Goal: Register for event/course

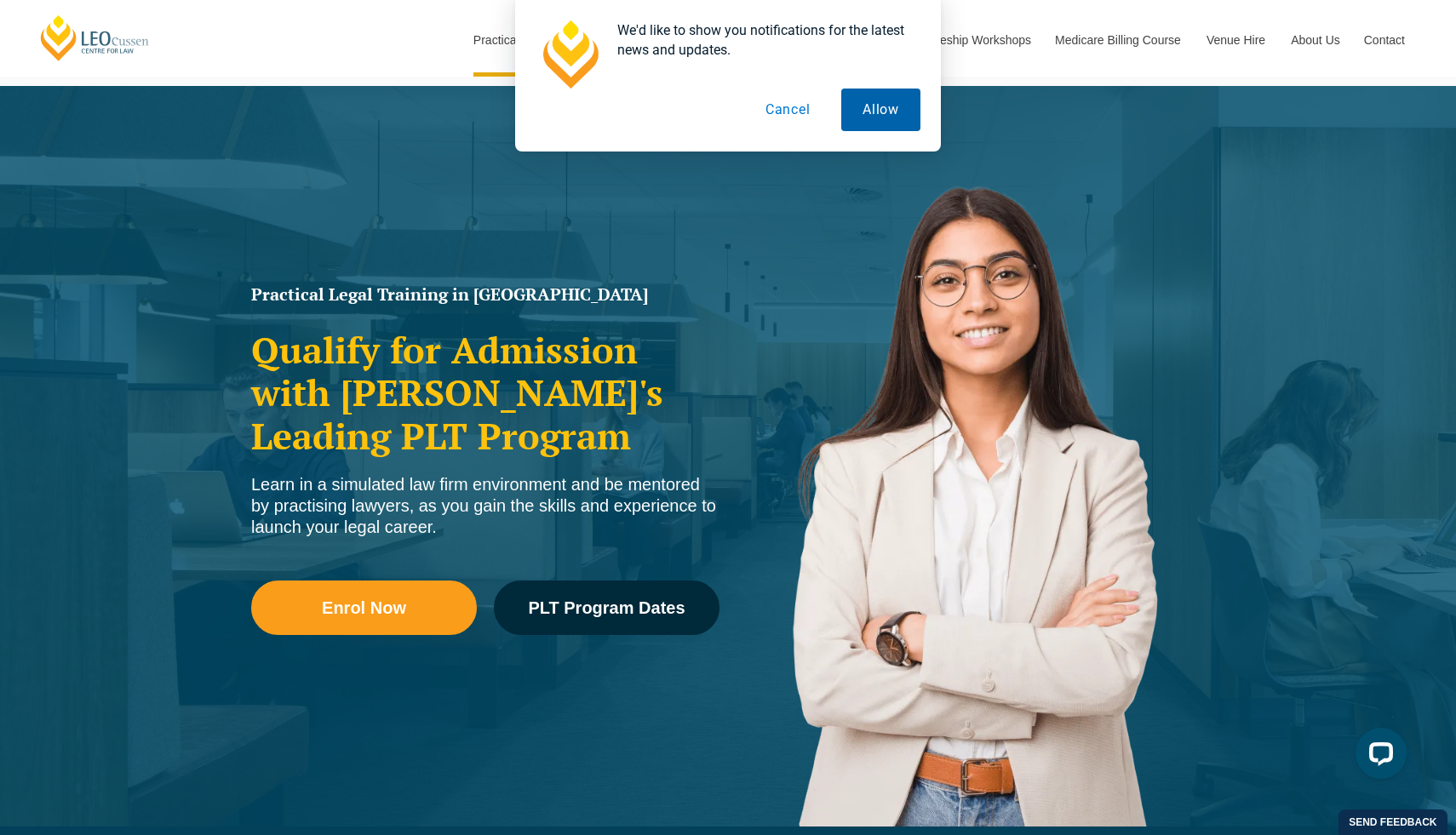
click at [885, 118] on button "Allow" at bounding box center [880, 110] width 79 height 43
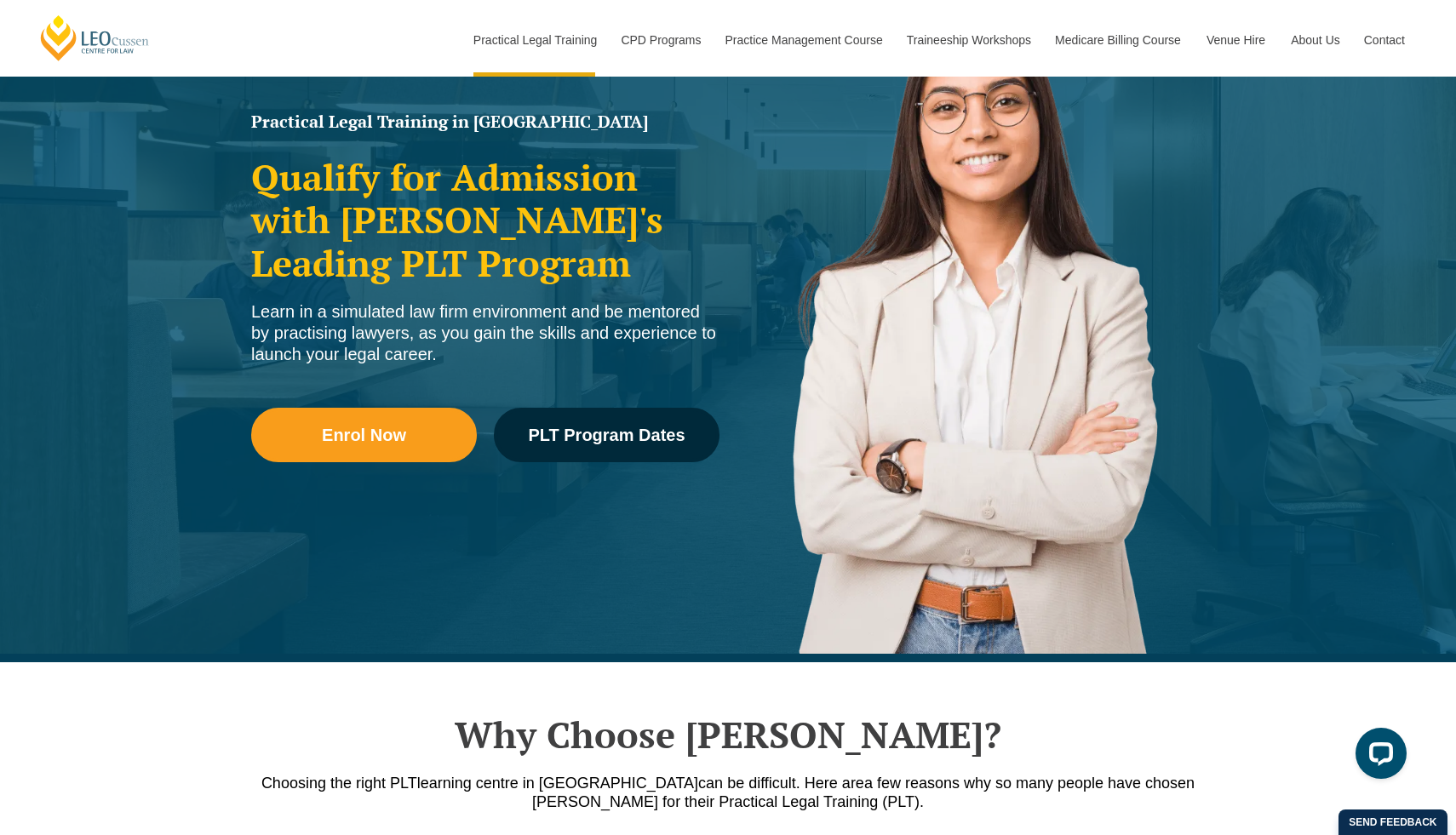
scroll to position [275, 0]
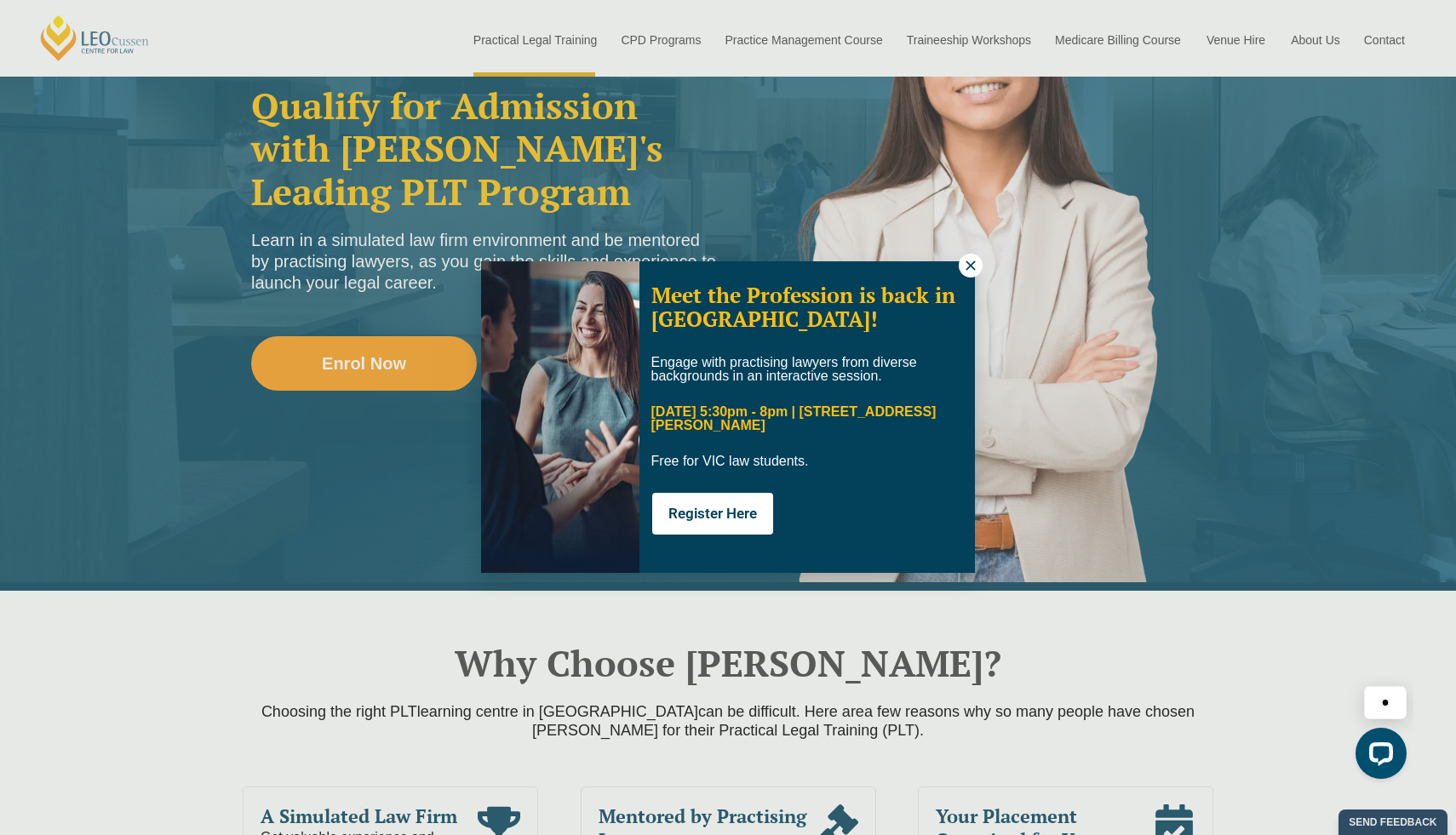
click at [967, 268] on icon at bounding box center [969, 265] width 10 height 10
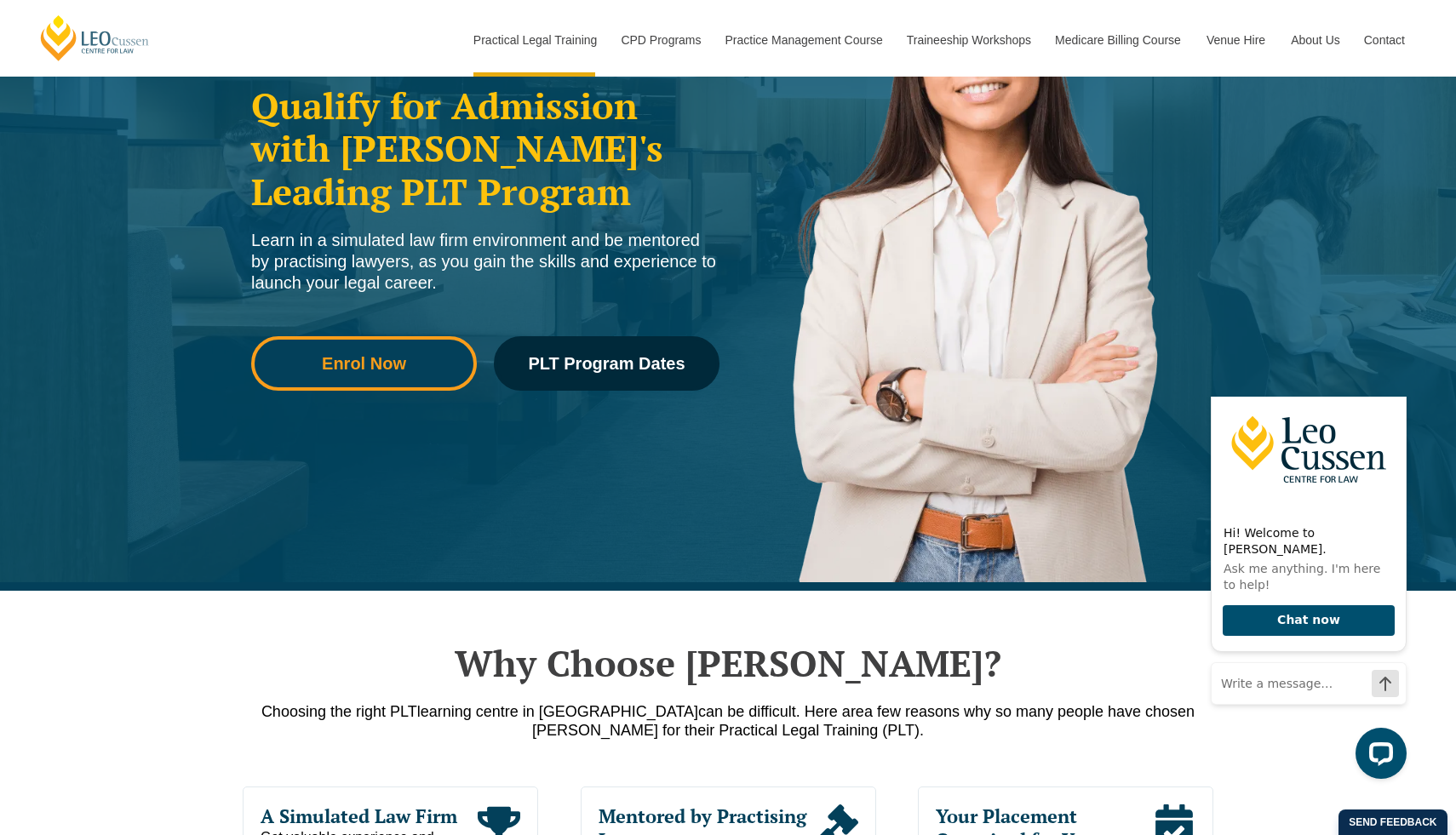
click at [449, 353] on link "Enrol Now" at bounding box center [364, 363] width 225 height 54
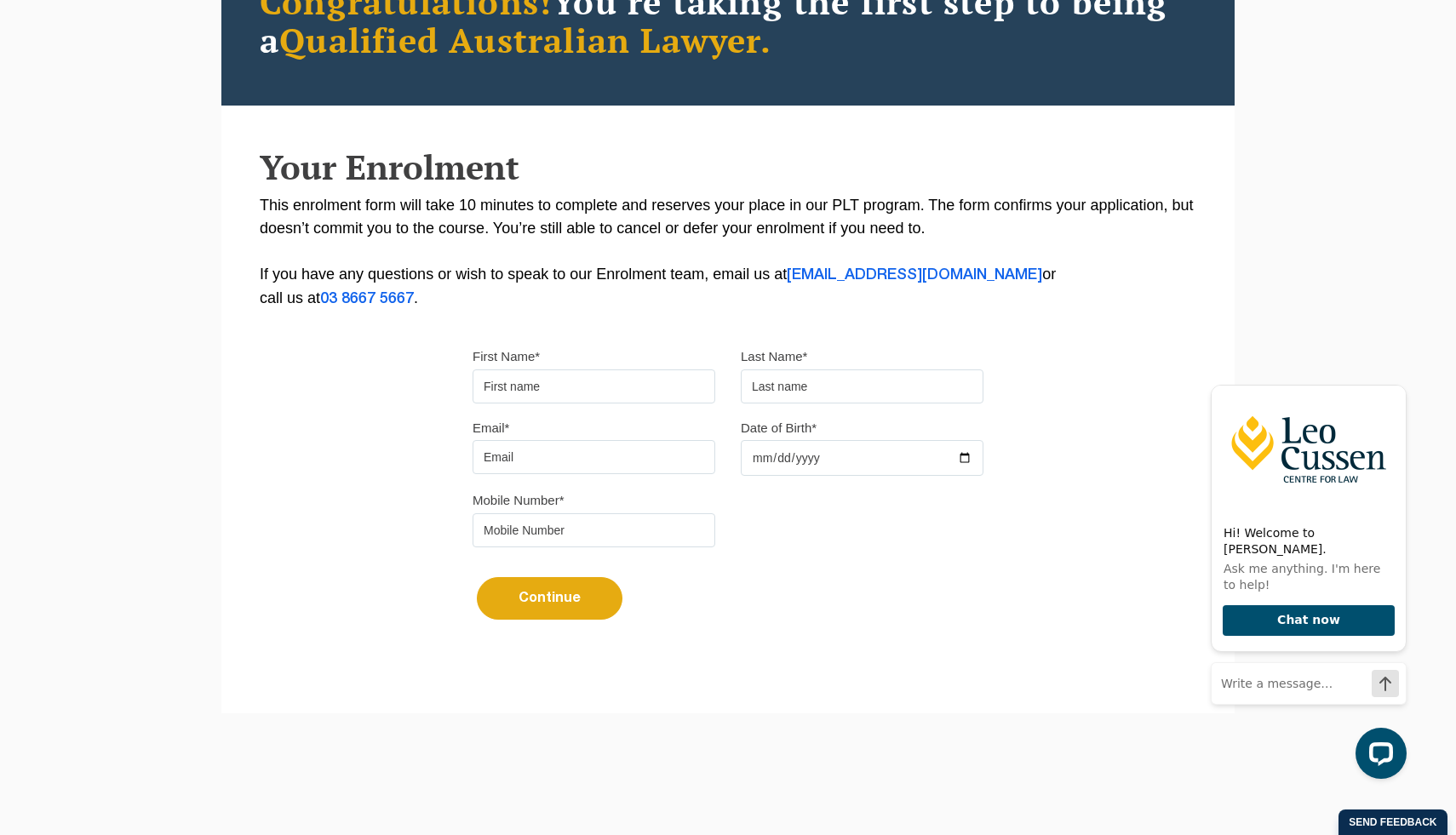
scroll to position [242, 0]
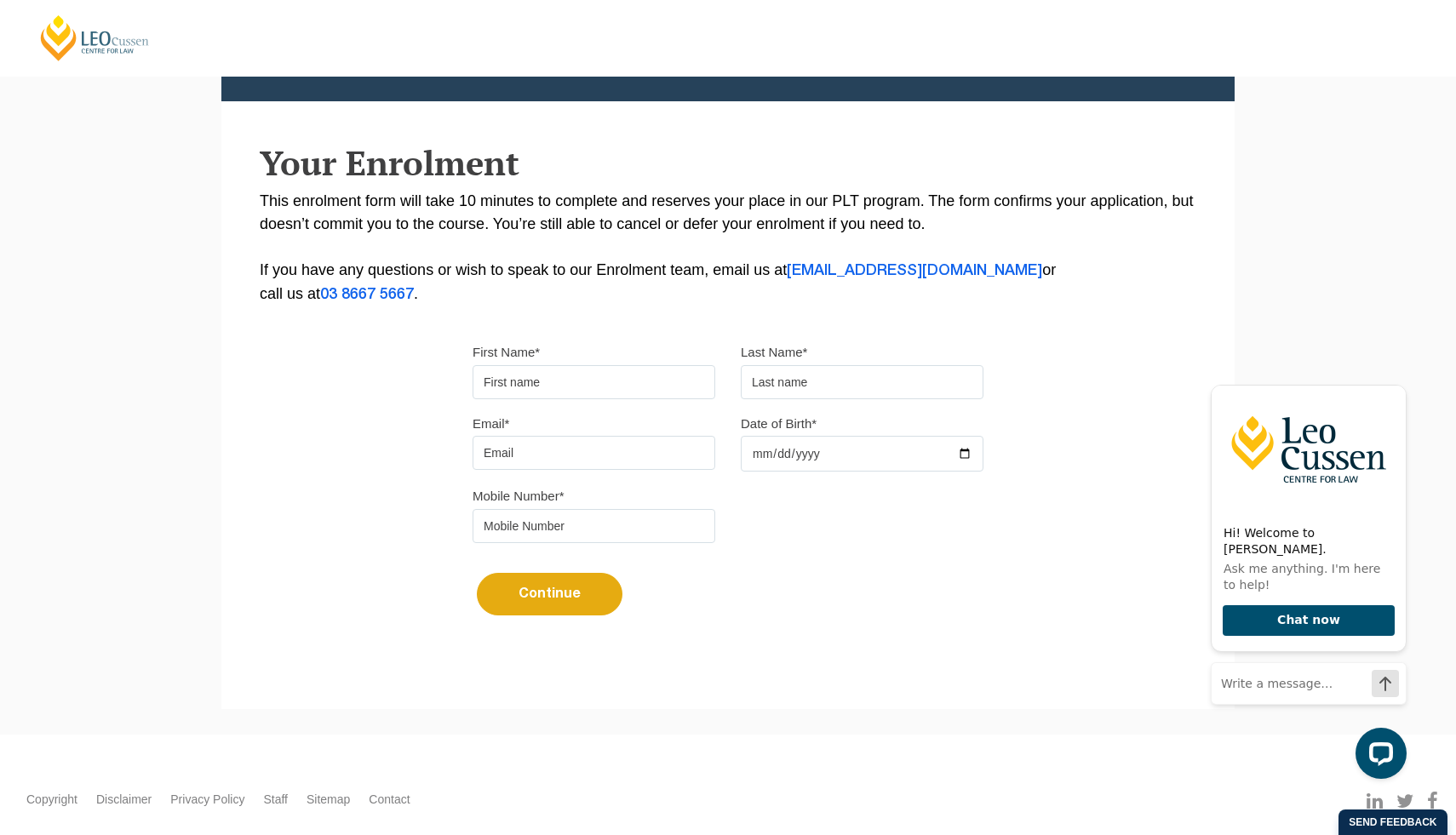
click at [649, 396] on input "First Name*" at bounding box center [593, 382] width 242 height 34
type input "Jessica"
click at [849, 389] on input "text" at bounding box center [862, 382] width 242 height 34
type input "El-Mouallem"
click at [641, 450] on input "Email*" at bounding box center [593, 453] width 242 height 34
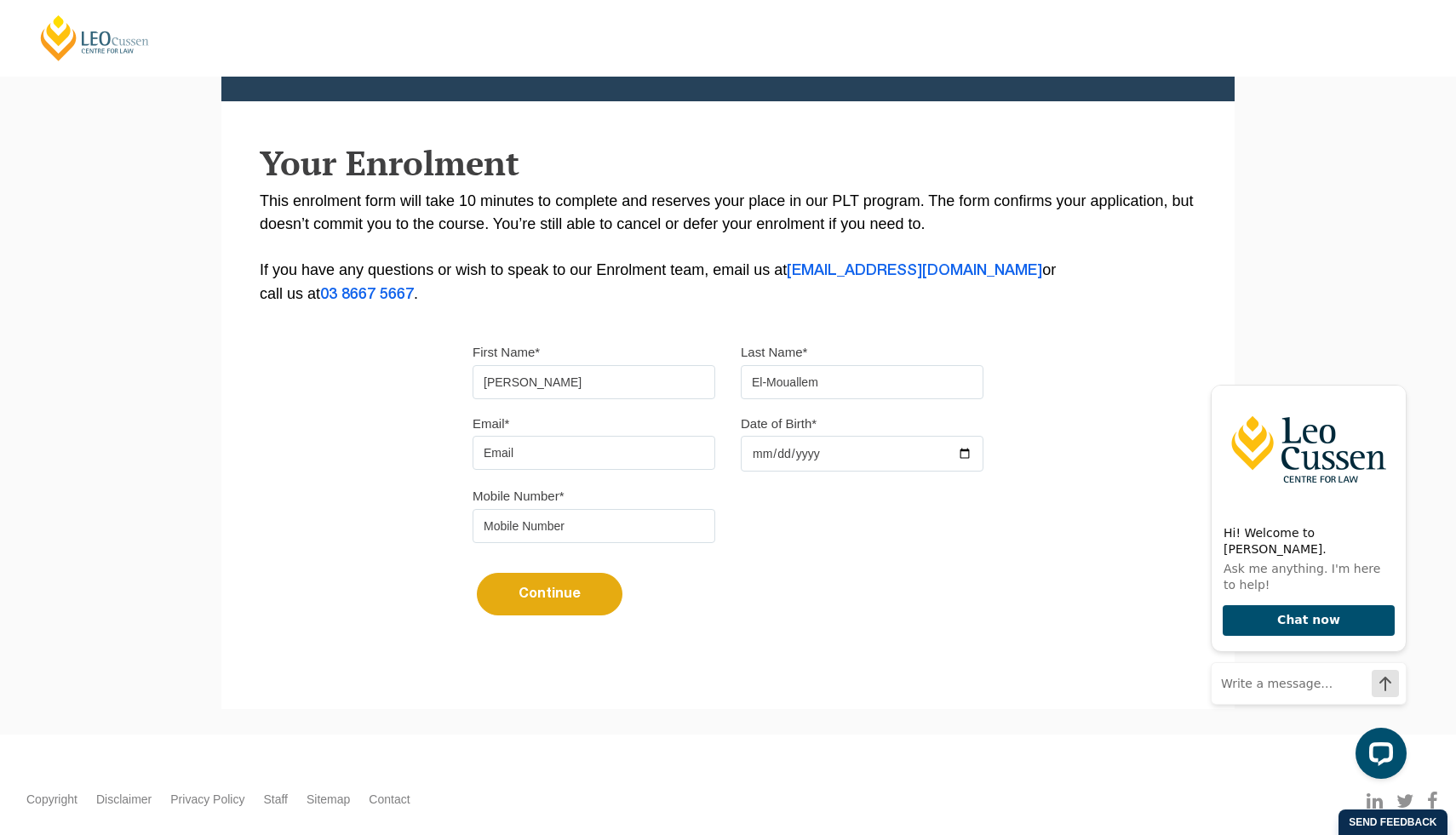
type input "jessica.elmm@gmail.com"
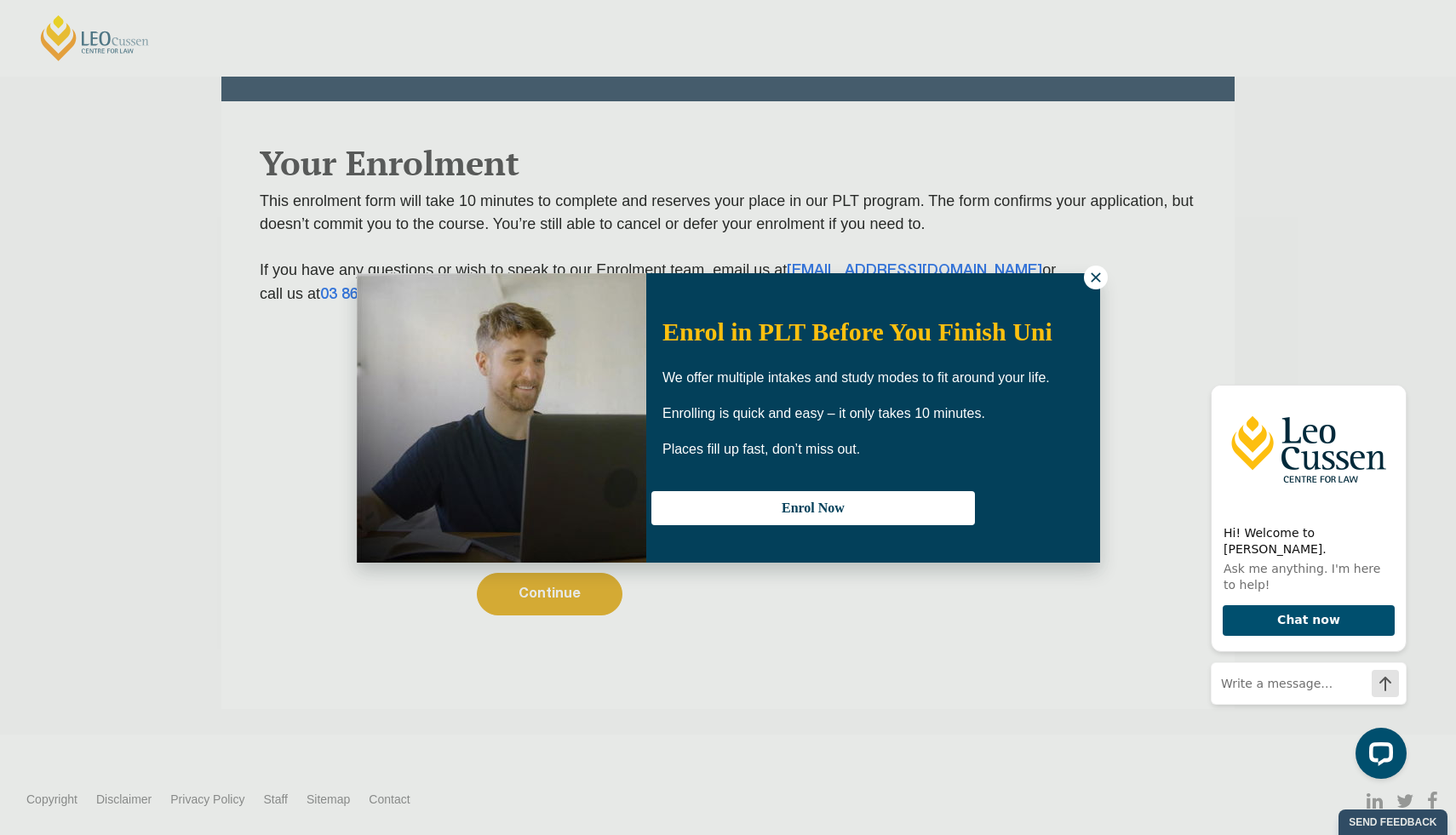
click at [1095, 274] on icon at bounding box center [1095, 277] width 15 height 15
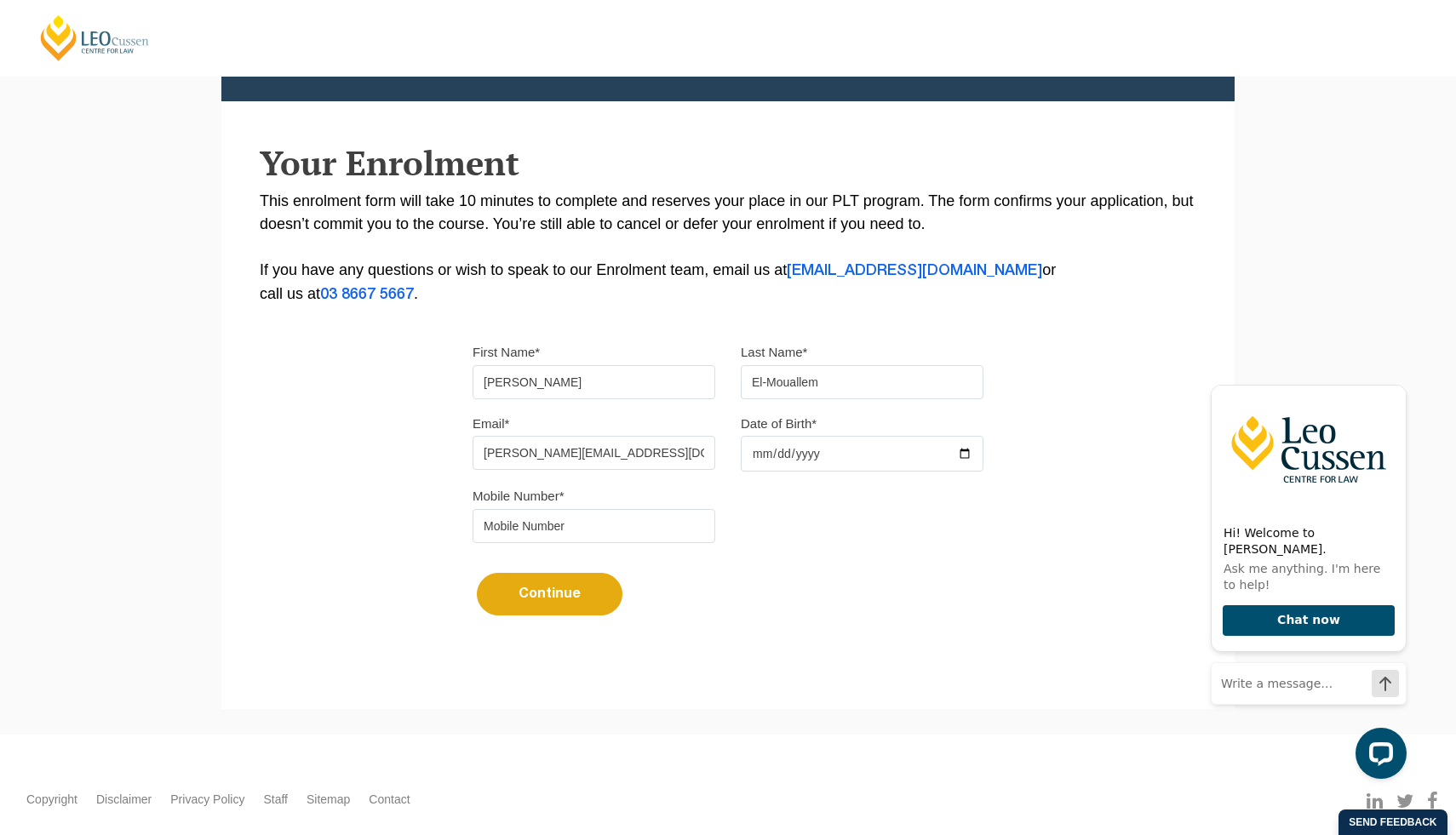
click at [893, 456] on input "Date of Birth*" at bounding box center [862, 454] width 242 height 36
type input "2004-07-06"
click at [660, 522] on input "tel" at bounding box center [593, 526] width 242 height 34
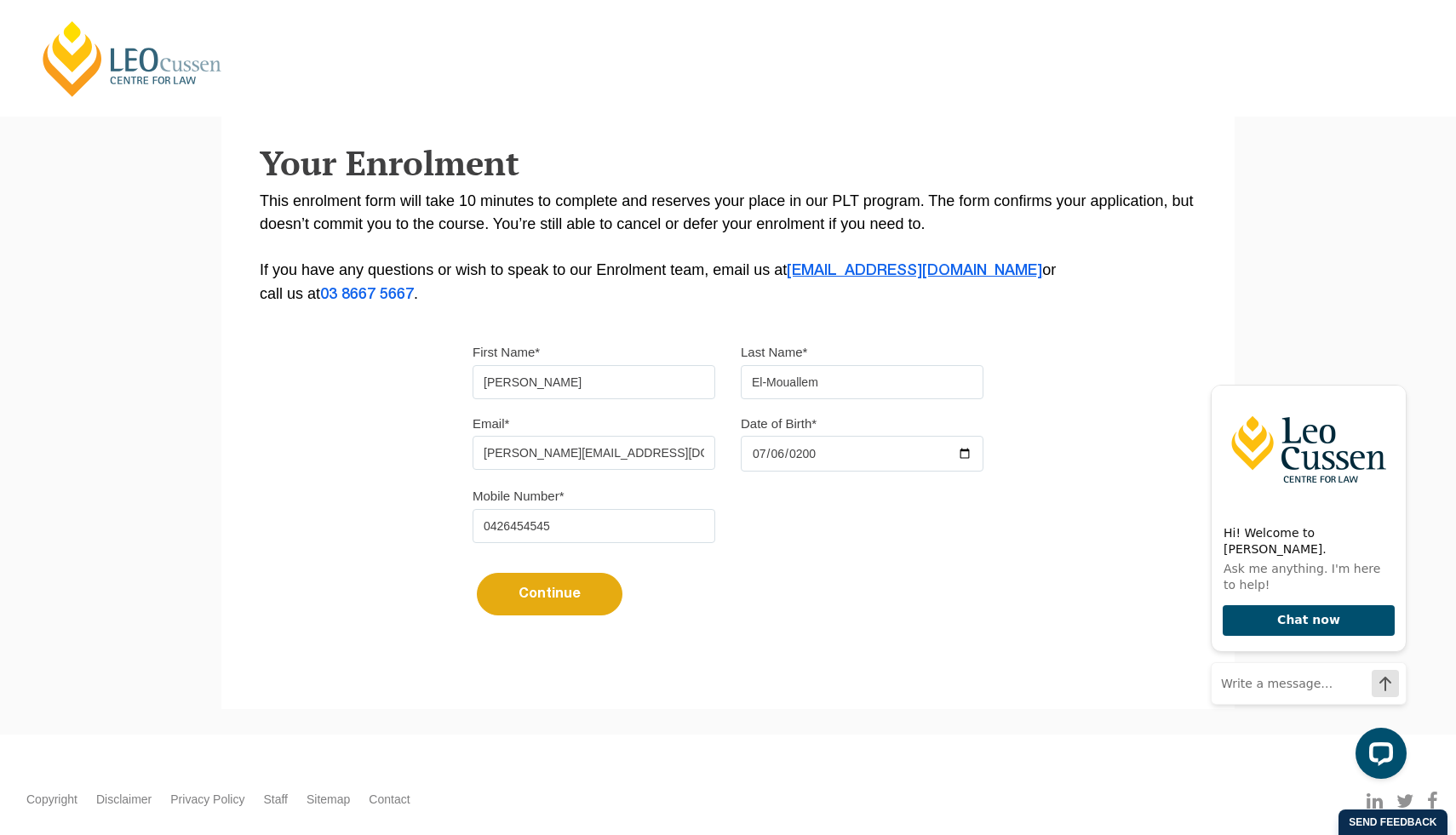
type input "0426454545"
click at [839, 272] on link "enrolment@leocussen.edu.au" at bounding box center [914, 270] width 256 height 13
drag, startPoint x: 885, startPoint y: 267, endPoint x: 788, endPoint y: 1, distance: 283.1
click at [0, 0] on div "Leo Cussen Centre for Law Search here Practical Legal Training Our Practical Le…" at bounding box center [728, 339] width 1456 height 1162
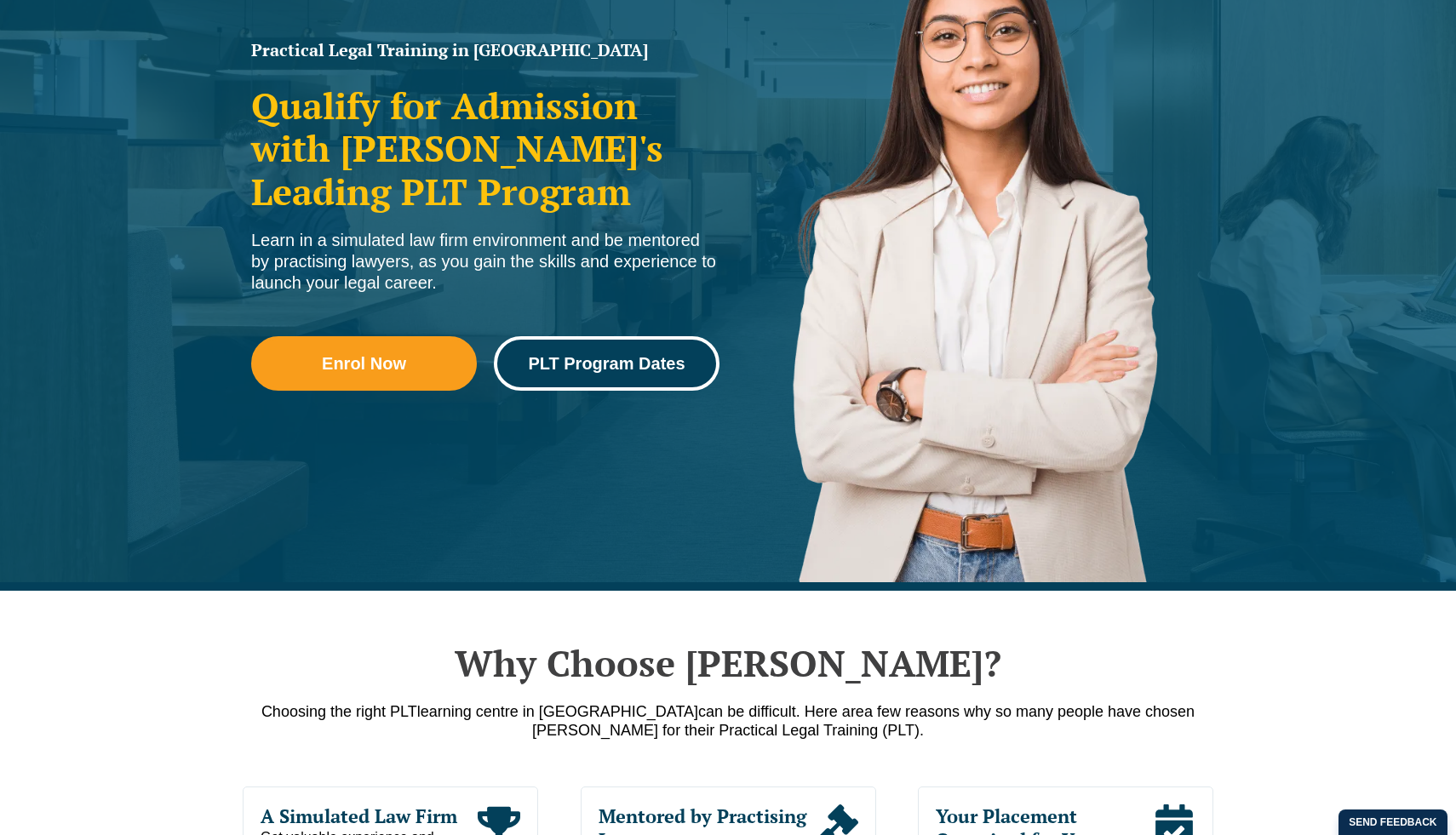
click at [684, 356] on span "PLT Program Dates" at bounding box center [607, 363] width 201 height 17
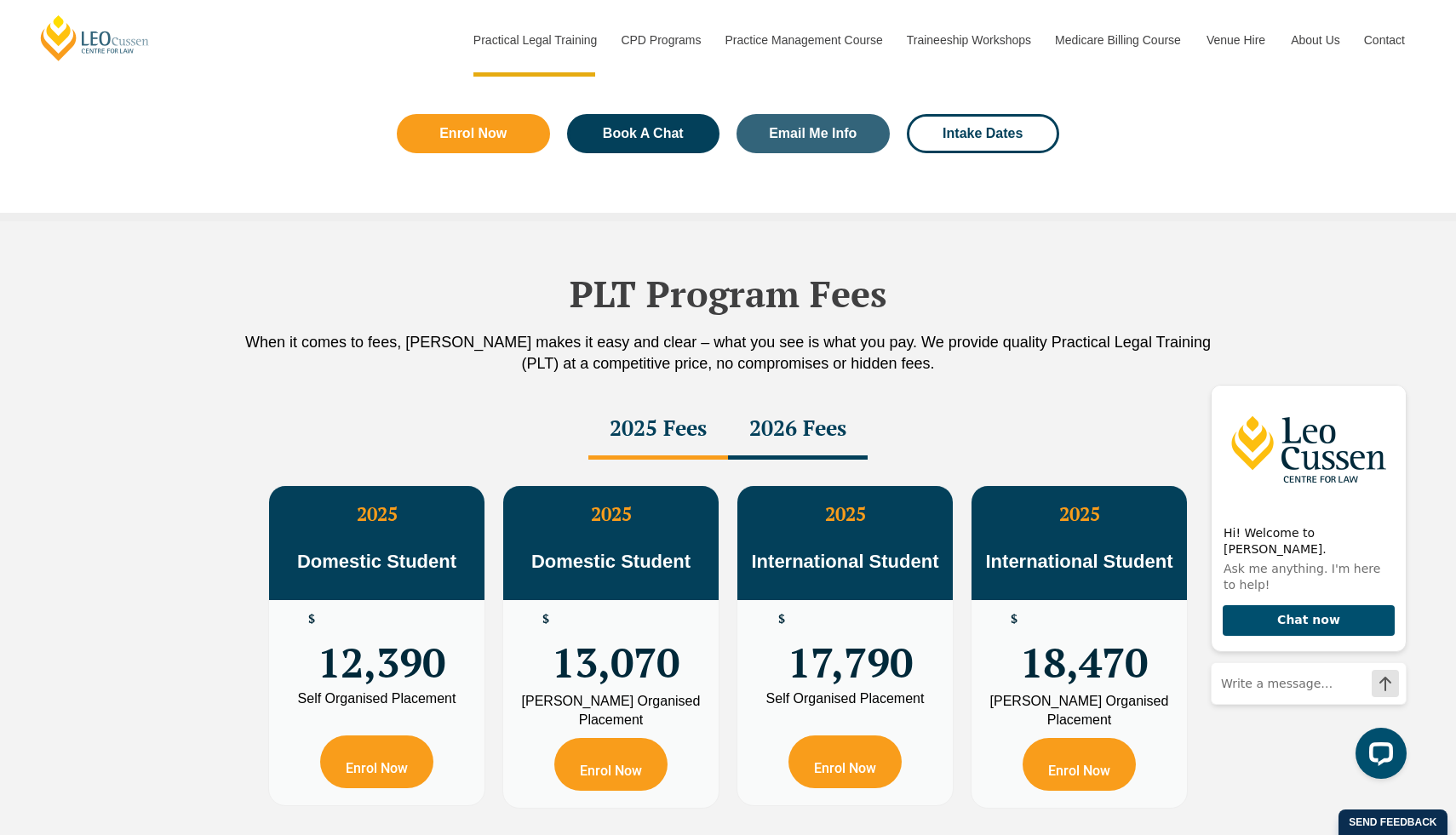
scroll to position [2771, 0]
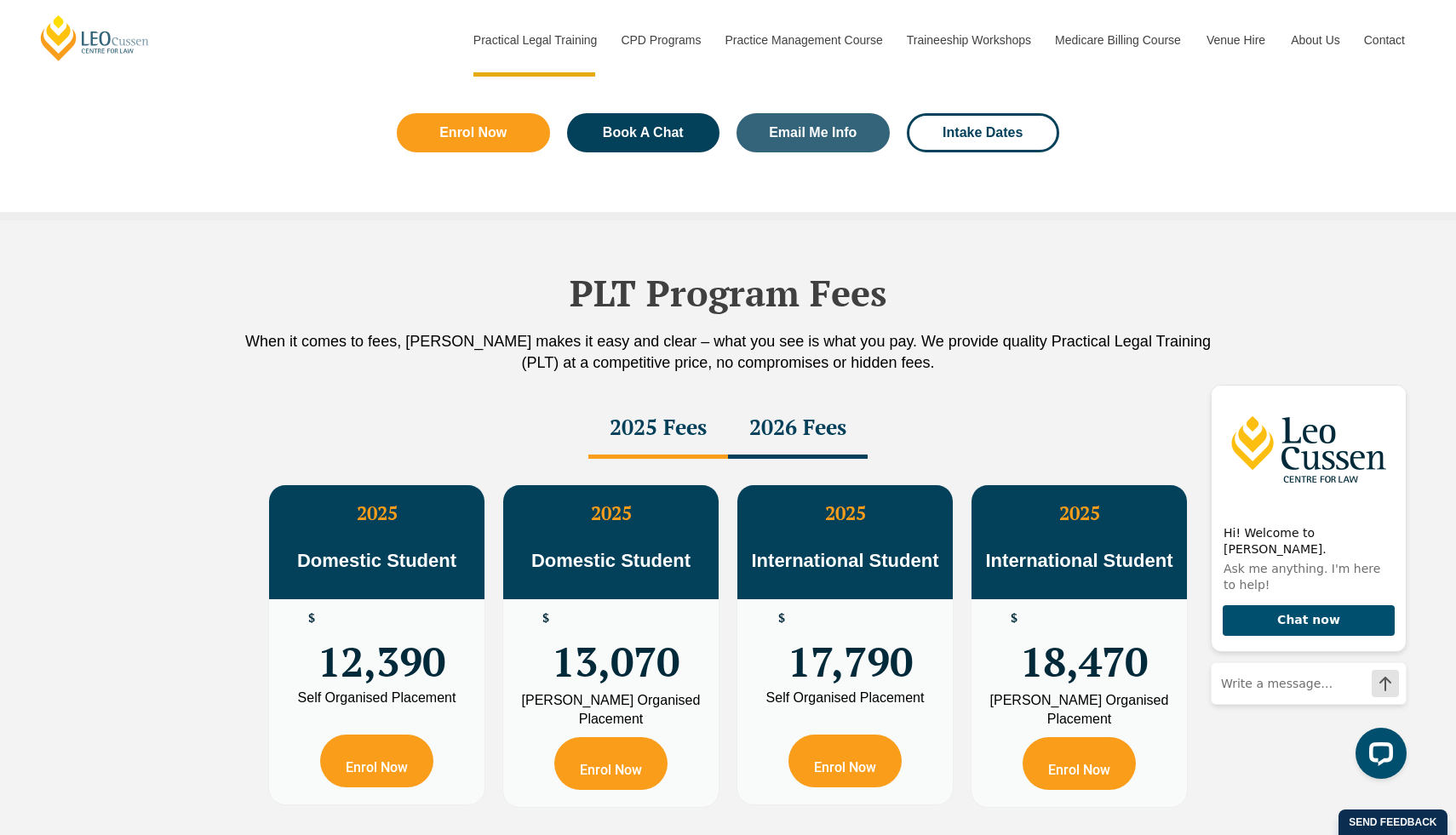
click at [813, 459] on div "2026 Fees" at bounding box center [798, 429] width 140 height 60
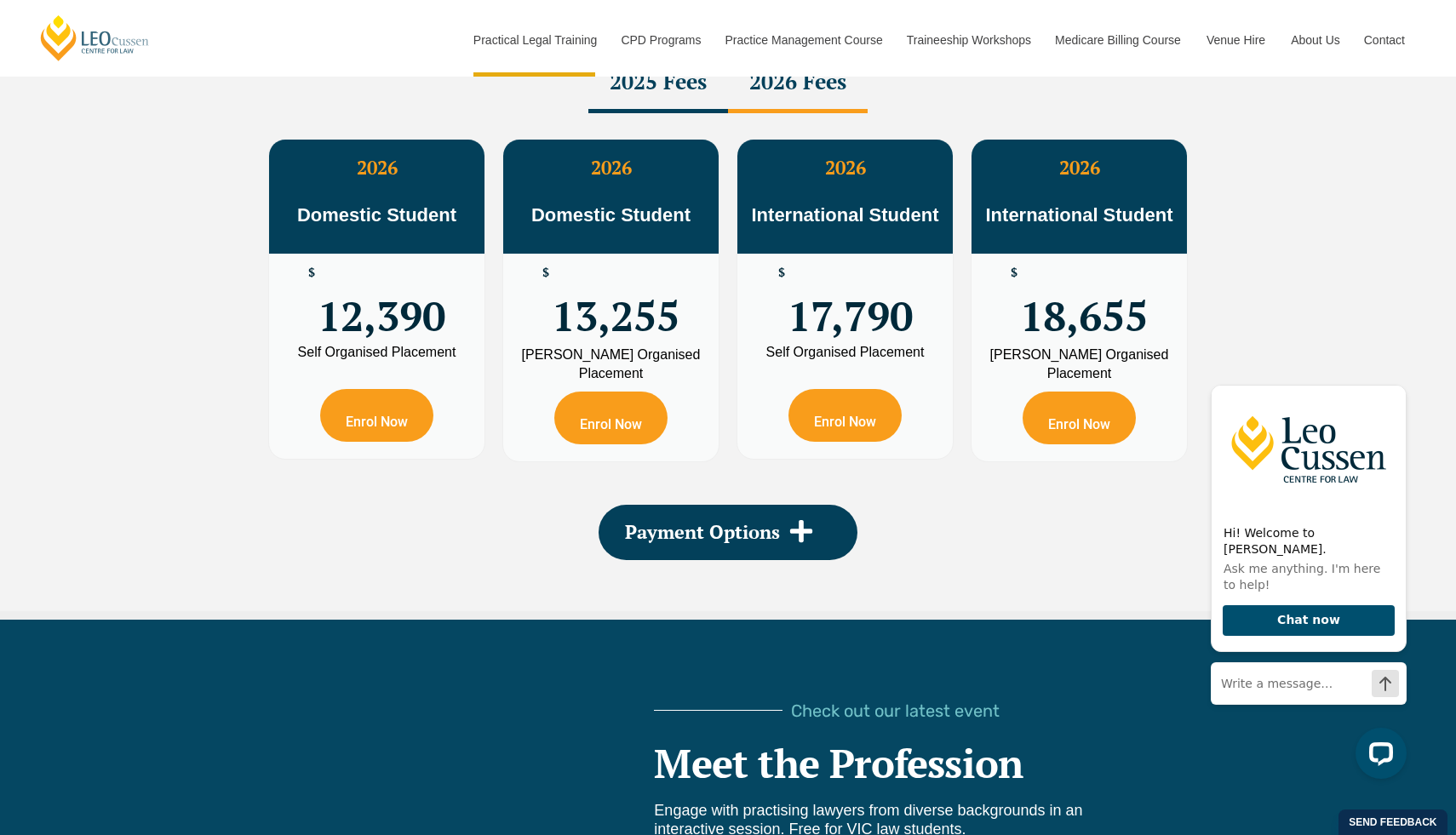
scroll to position [3118, 0]
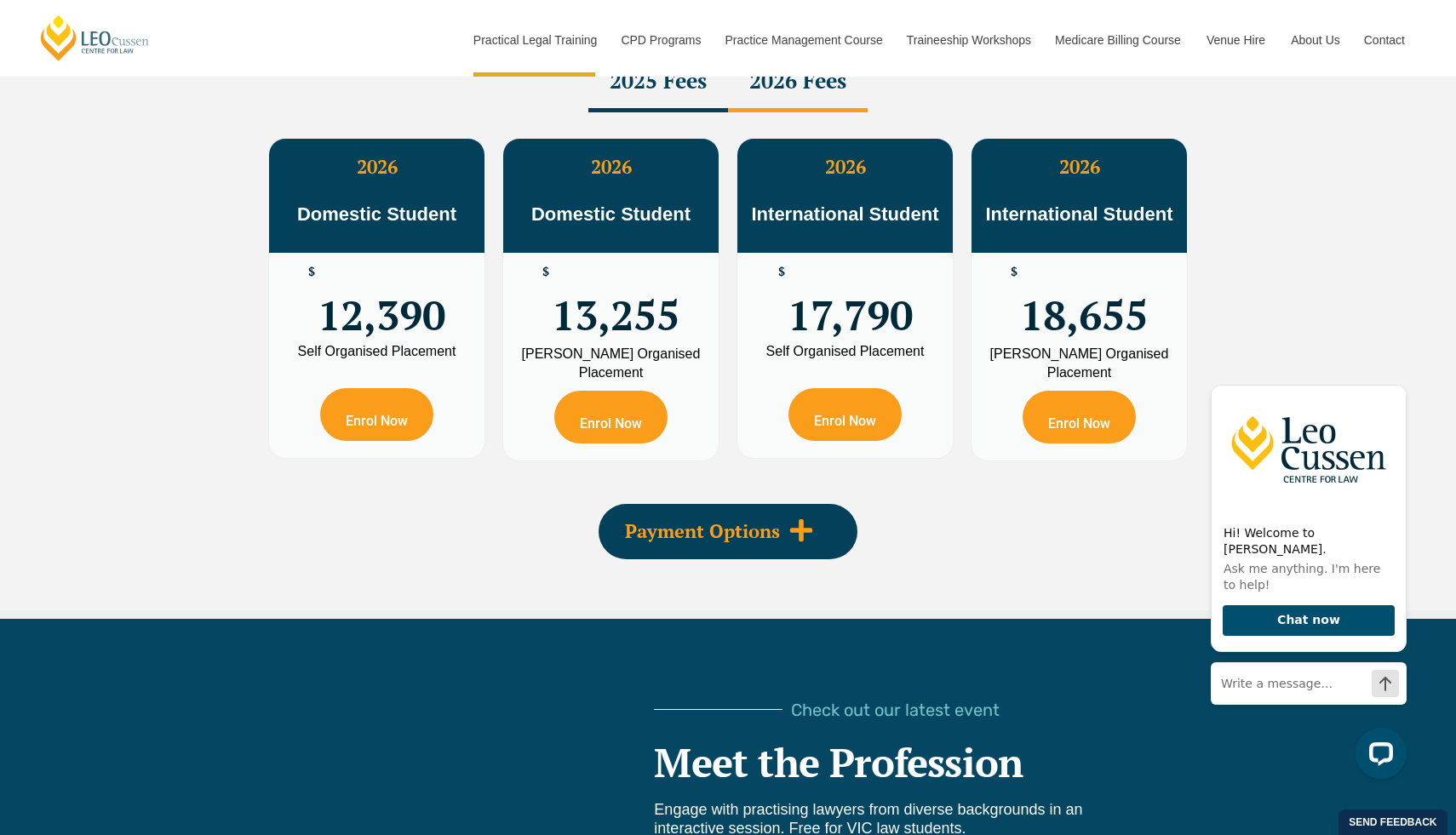
click at [829, 539] on div "Payment Options" at bounding box center [728, 532] width 258 height 55
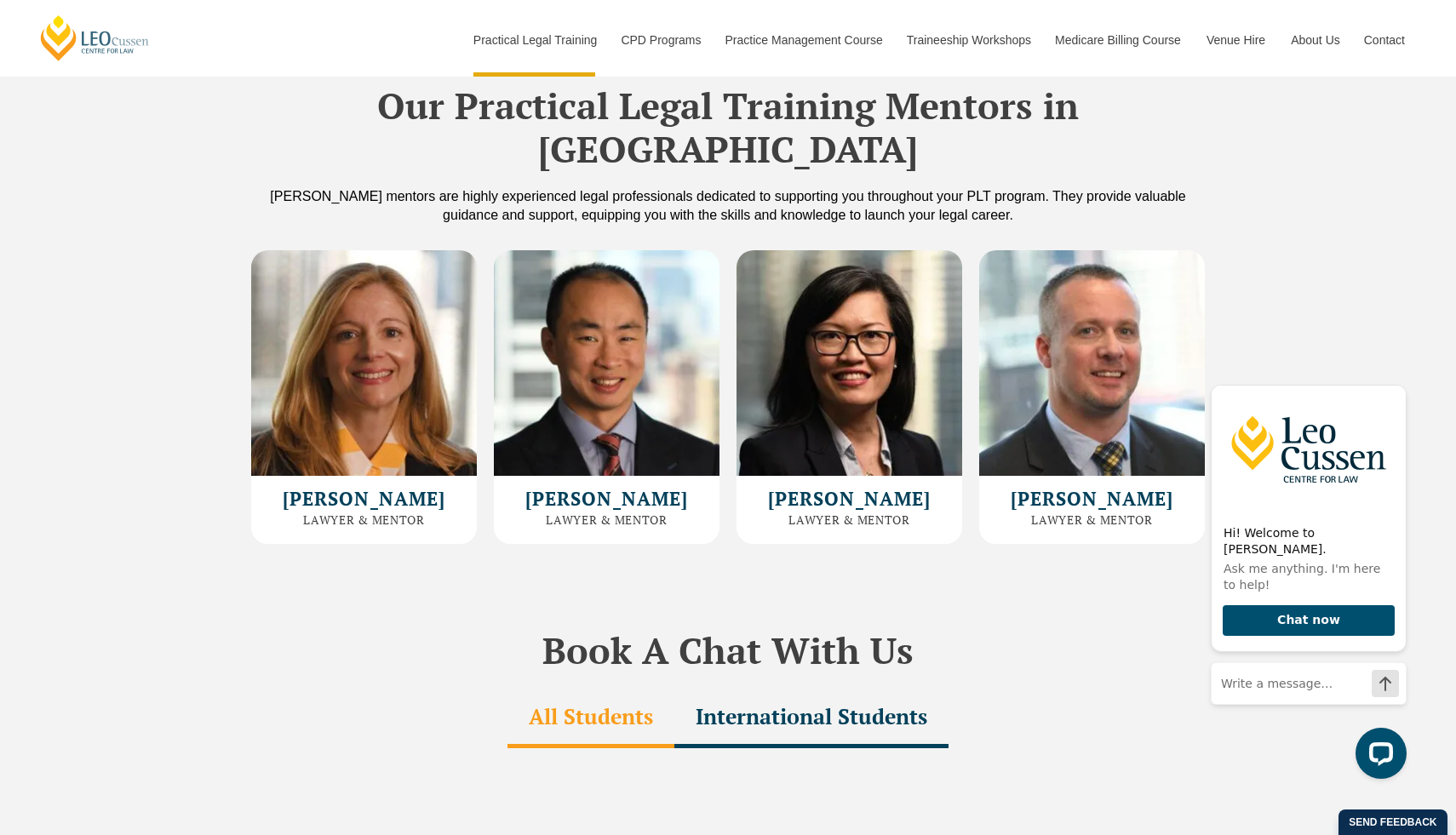
scroll to position [4930, 0]
